Goal: Transaction & Acquisition: Purchase product/service

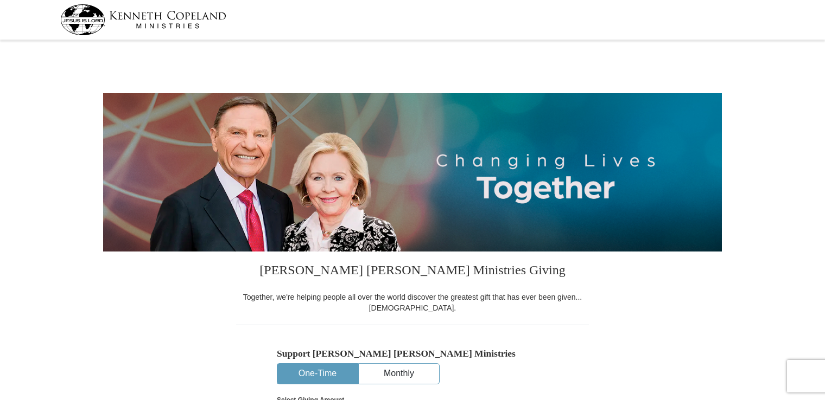
select select "AL"
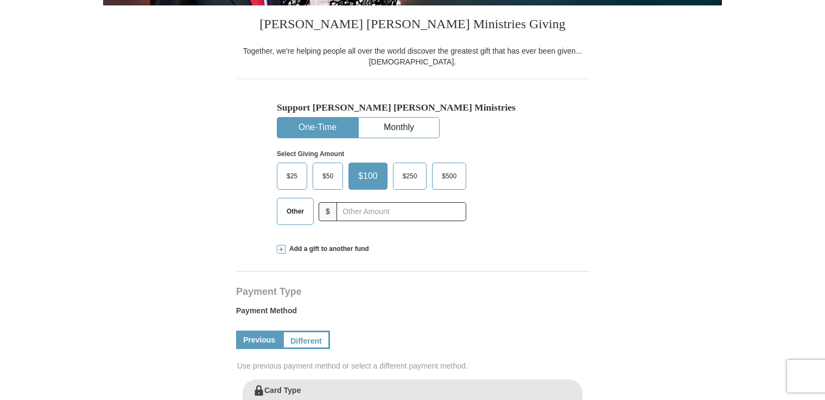
scroll to position [271, 0]
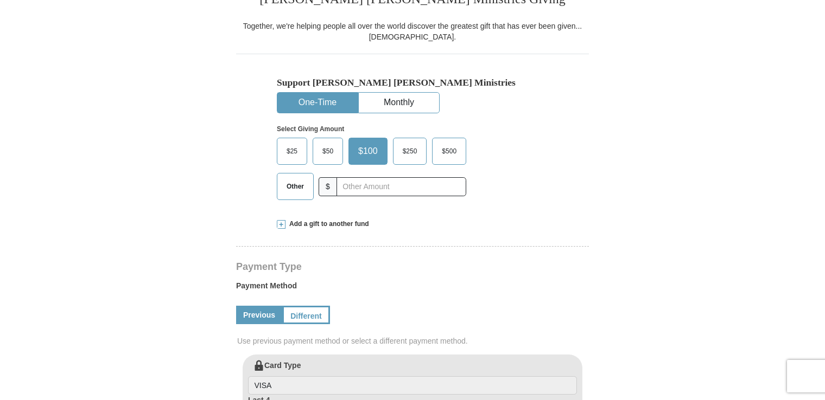
click at [293, 189] on span "Other" at bounding box center [295, 187] width 28 height 16
click at [0, 0] on input "Other" at bounding box center [0, 0] width 0 height 0
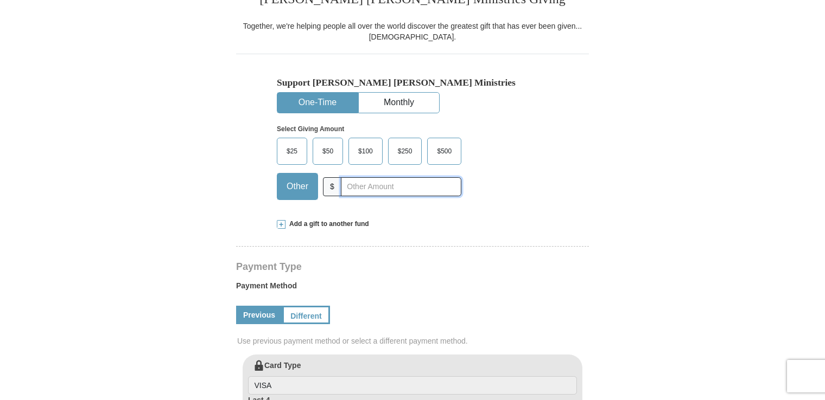
click at [386, 188] on input "text" at bounding box center [401, 186] width 120 height 19
type input "300.00"
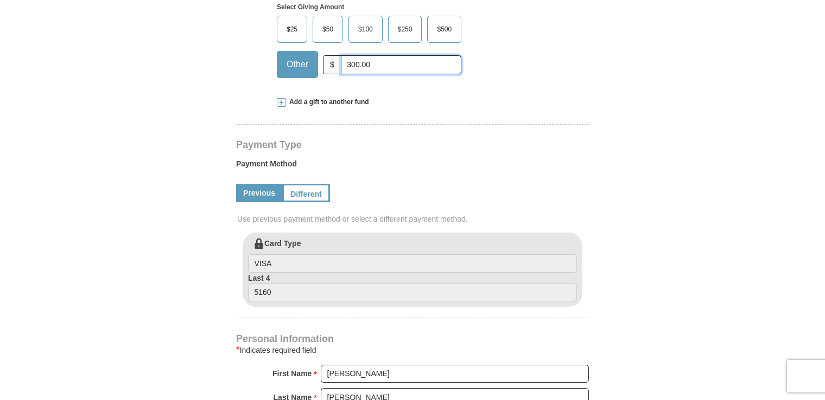
scroll to position [434, 0]
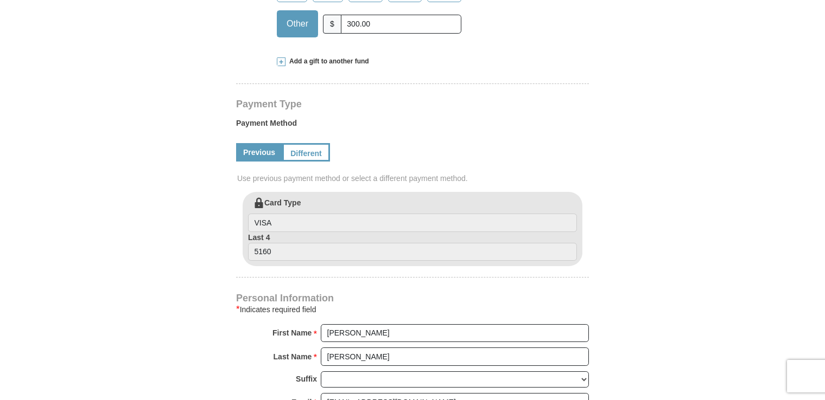
click at [282, 63] on span at bounding box center [281, 62] width 9 height 9
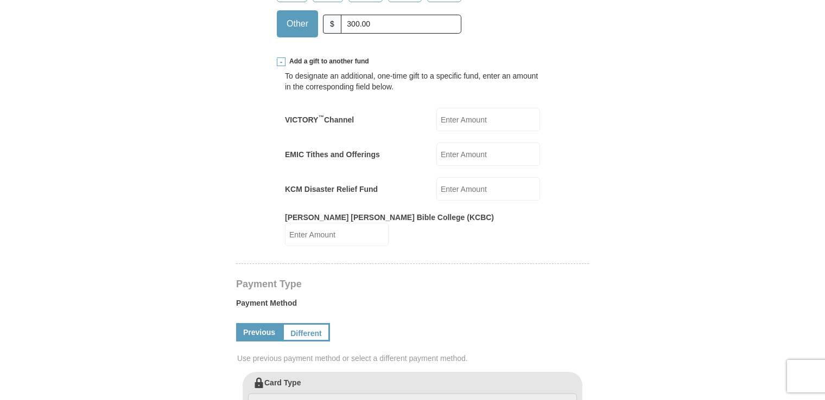
click at [282, 63] on span at bounding box center [281, 62] width 9 height 9
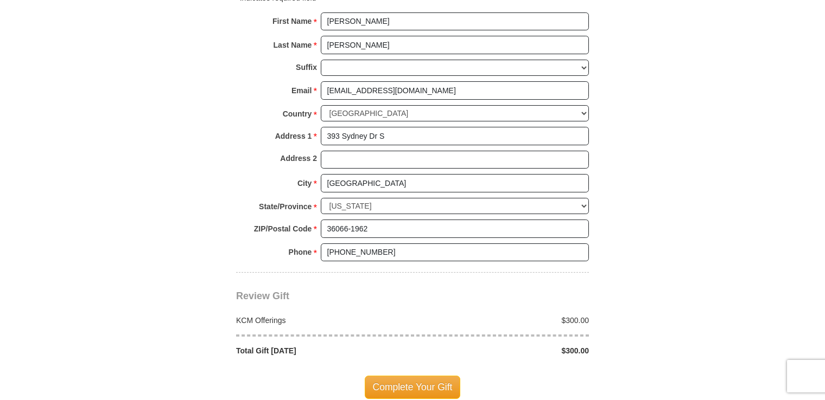
scroll to position [760, 0]
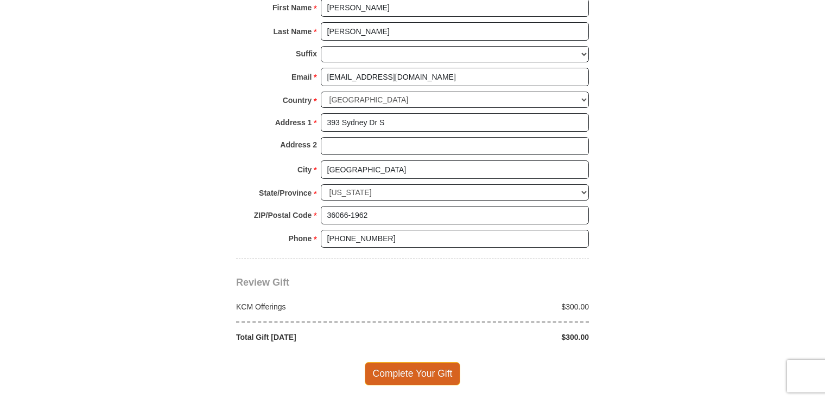
click at [404, 371] on span "Complete Your Gift" at bounding box center [413, 373] width 96 height 23
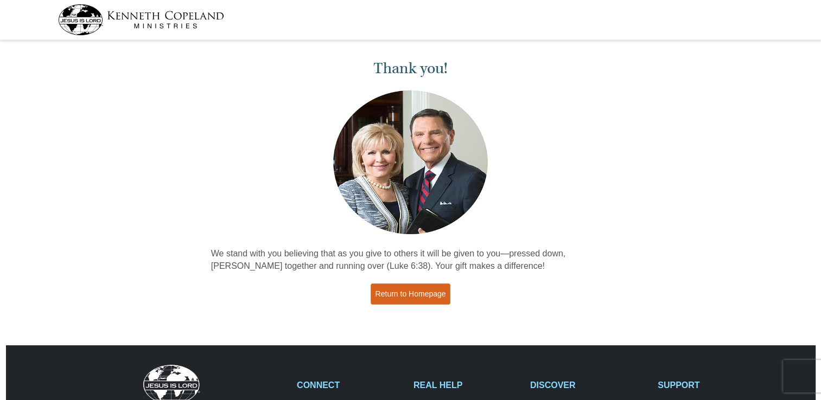
click at [412, 290] on link "Return to Homepage" at bounding box center [411, 294] width 80 height 21
